Goal: Transaction & Acquisition: Purchase product/service

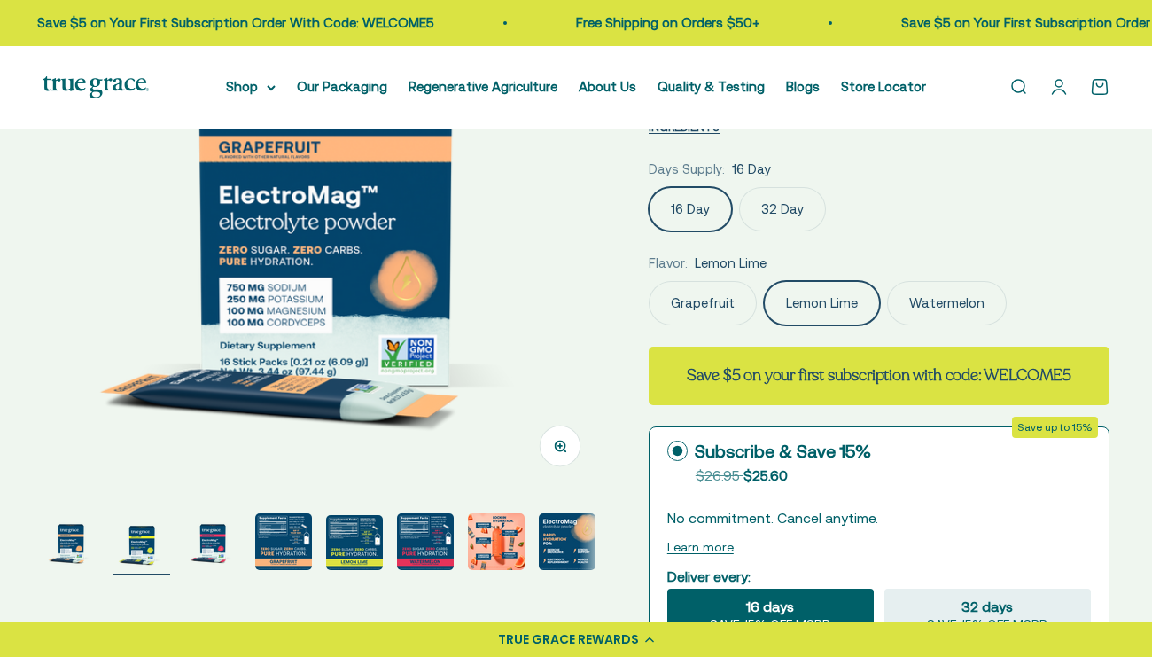
select select "3"
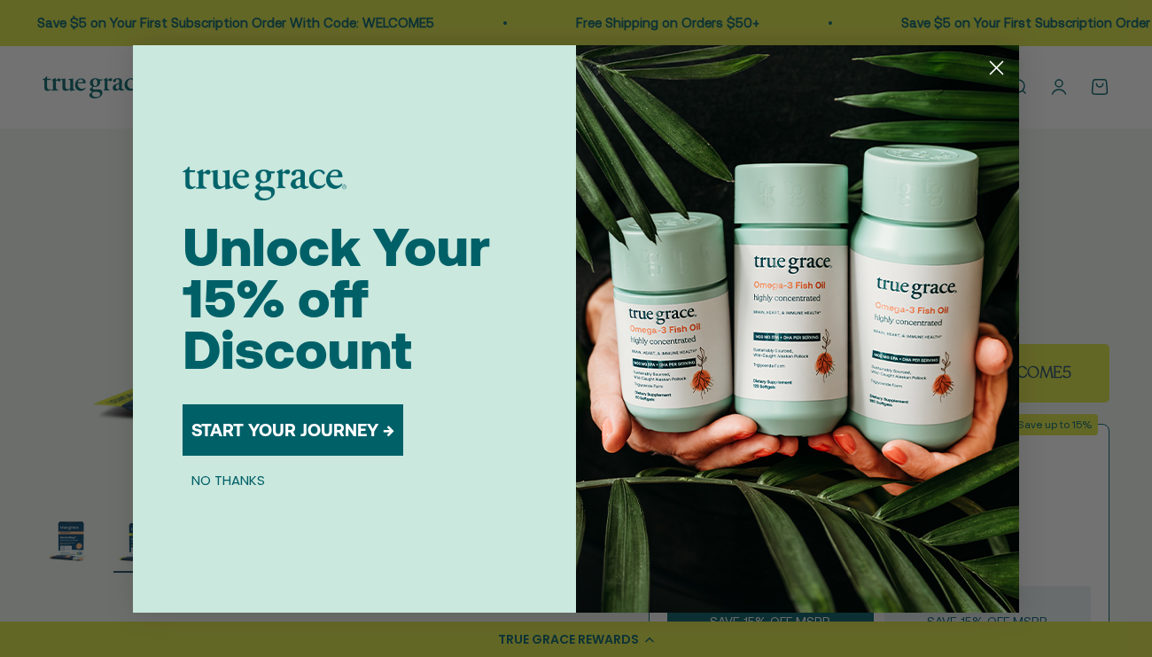
click at [990, 66] on circle "Close dialog" at bounding box center [996, 66] width 29 height 29
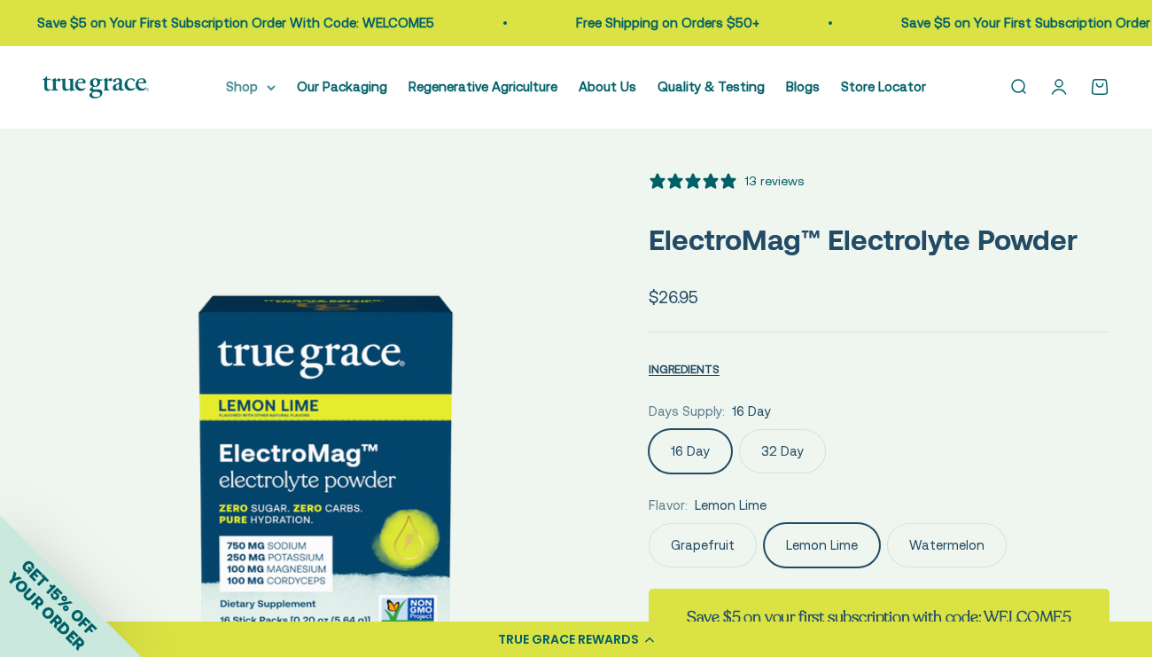
click at [249, 88] on summary "Shop" at bounding box center [251, 86] width 50 height 21
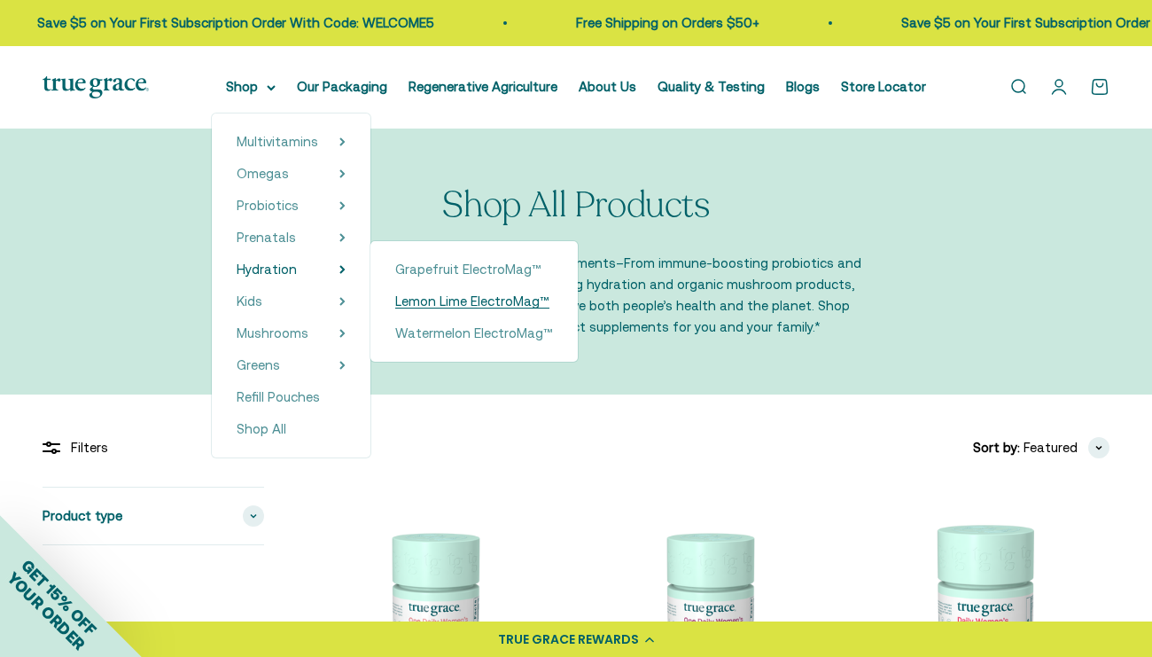
click at [432, 300] on span "Lemon Lime ElectroMag™" at bounding box center [472, 300] width 154 height 15
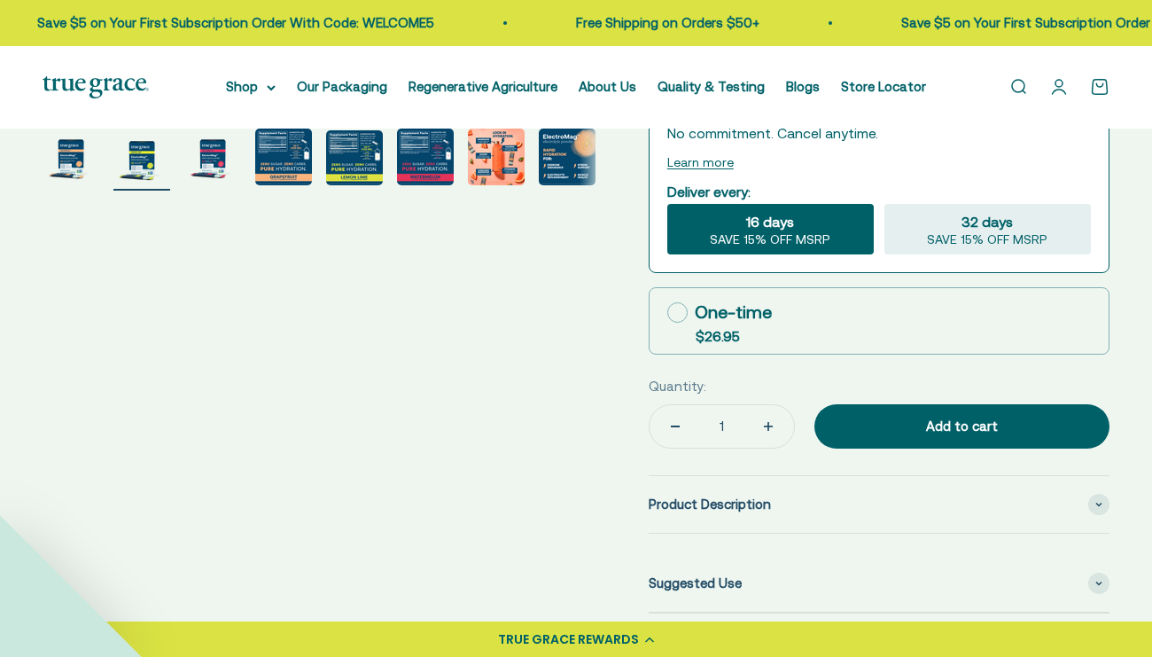
select select "3"
